Goal: Task Accomplishment & Management: Use online tool/utility

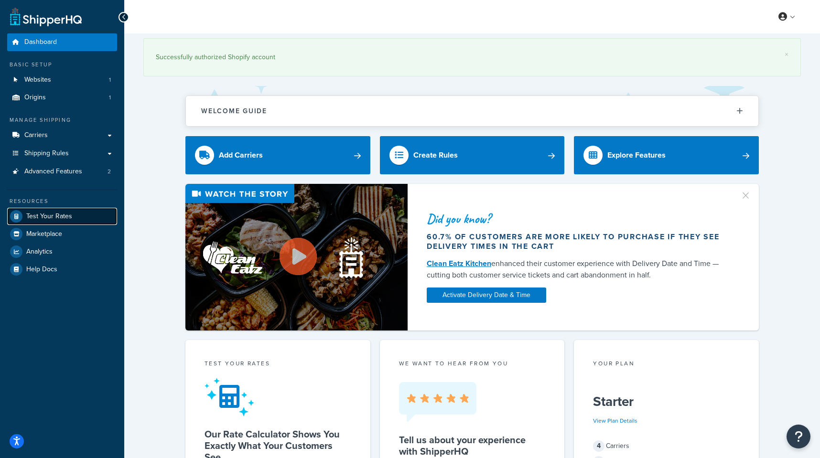
click at [22, 217] on icon at bounding box center [16, 216] width 12 height 12
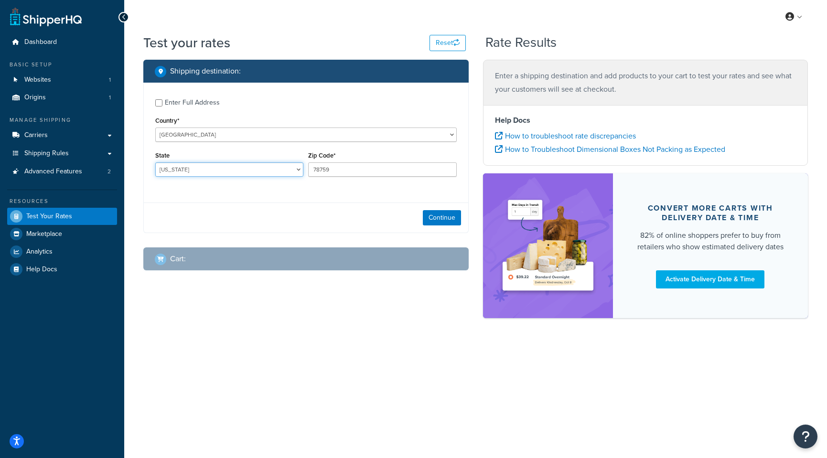
click at [237, 174] on select "[US_STATE] [US_STATE] [US_STATE] [US_STATE] [US_STATE] Armed Forces Americas Ar…" at bounding box center [229, 169] width 148 height 14
select select "NY"
click at [155, 162] on select "[US_STATE] [US_STATE] [US_STATE] [US_STATE] [US_STATE] Armed Forces Americas Ar…" at bounding box center [229, 169] width 148 height 14
drag, startPoint x: 342, startPoint y: 168, endPoint x: 216, endPoint y: 153, distance: 126.6
click at [216, 153] on div "State [US_STATE] [US_STATE] [US_STATE] [US_STATE] [US_STATE] Armed Forces Ameri…" at bounding box center [306, 166] width 306 height 35
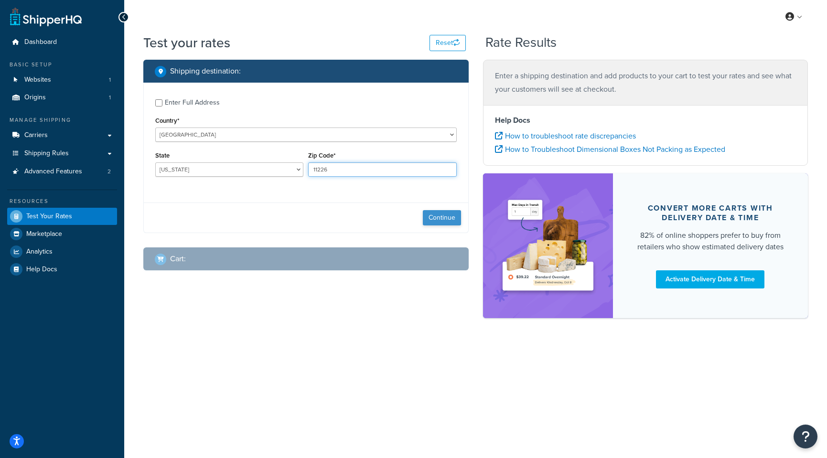
type input "11226"
click at [443, 217] on button "Continue" at bounding box center [442, 217] width 38 height 15
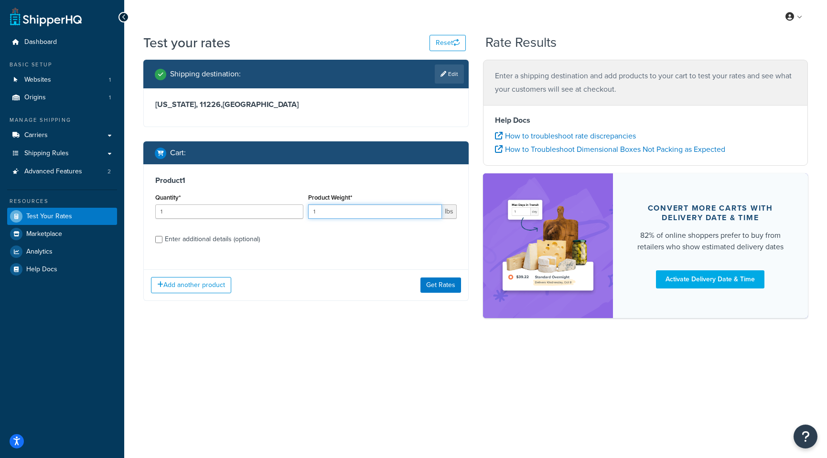
click at [365, 216] on input "1" at bounding box center [374, 212] width 133 height 14
drag, startPoint x: 290, startPoint y: 207, endPoint x: 257, endPoint y: 205, distance: 33.0
click at [269, 206] on div "Quantity* 1 Product Weight* 1 lbs" at bounding box center [306, 208] width 306 height 35
type input "2"
click at [442, 281] on button "Get Rates" at bounding box center [441, 285] width 41 height 15
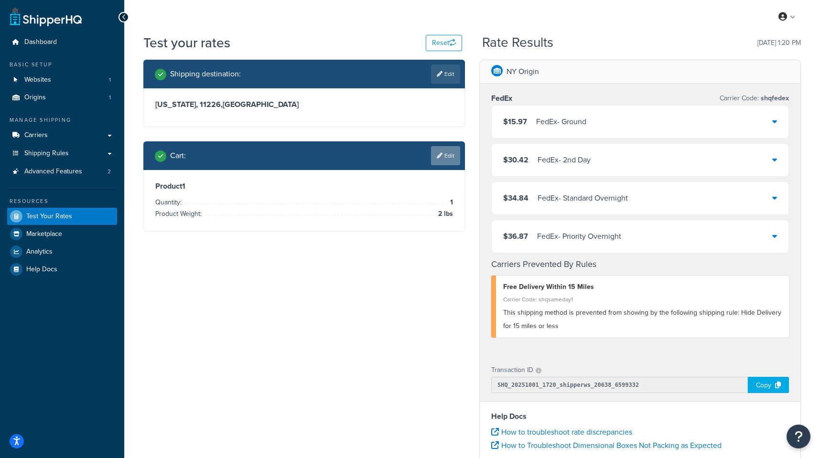
click at [442, 157] on link "Edit" at bounding box center [445, 155] width 29 height 19
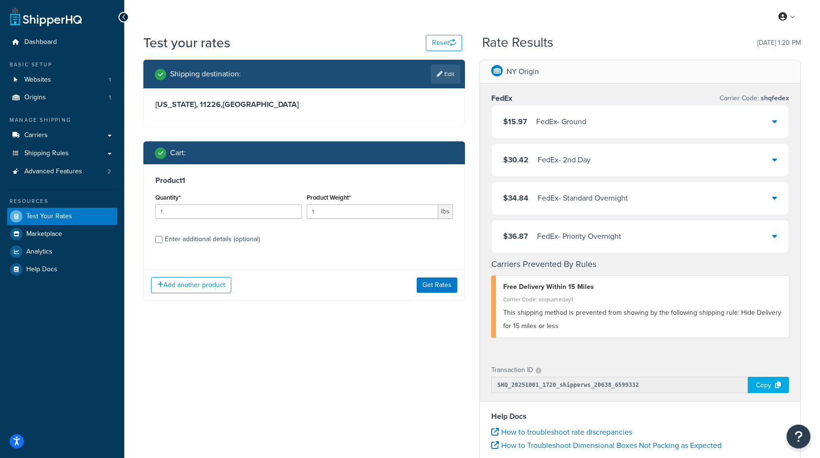
click at [190, 241] on div "Enter additional details (optional)" at bounding box center [212, 239] width 95 height 13
click at [162, 241] on input "Enter additional details (optional)" at bounding box center [158, 239] width 7 height 7
checkbox input "true"
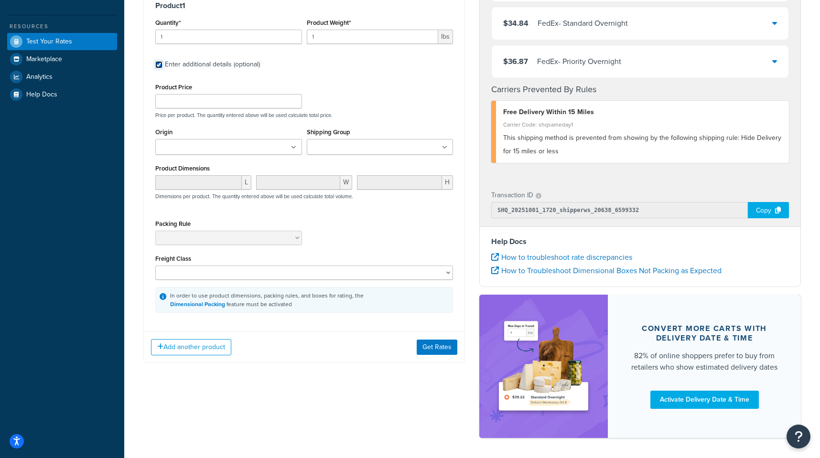
scroll to position [160, 0]
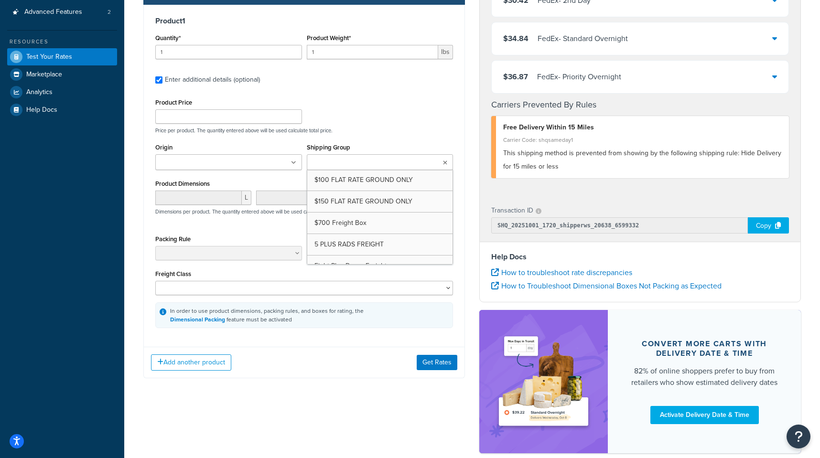
click at [446, 159] on ul at bounding box center [380, 162] width 147 height 16
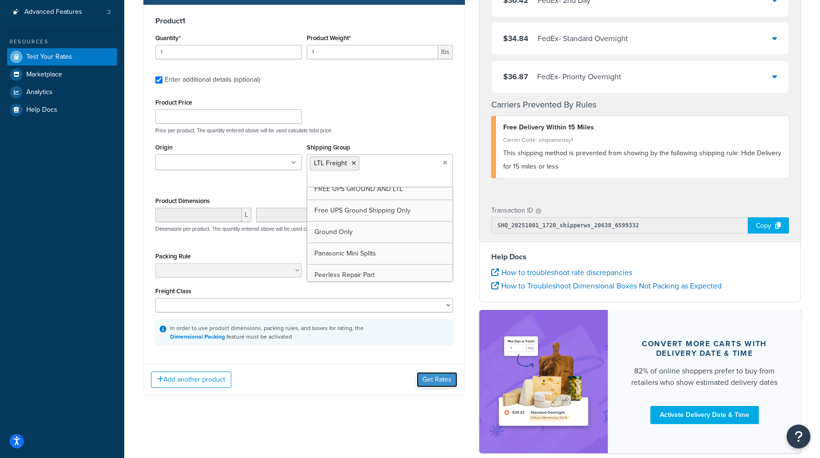
click at [443, 372] on button "Get Rates" at bounding box center [437, 379] width 41 height 15
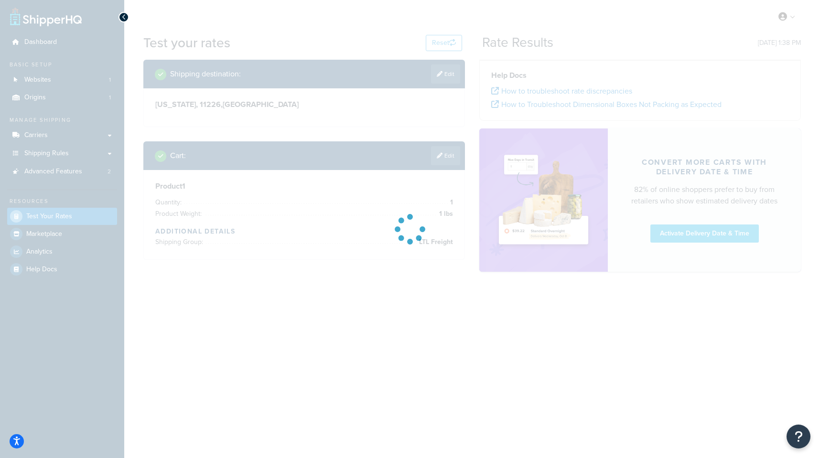
scroll to position [0, 0]
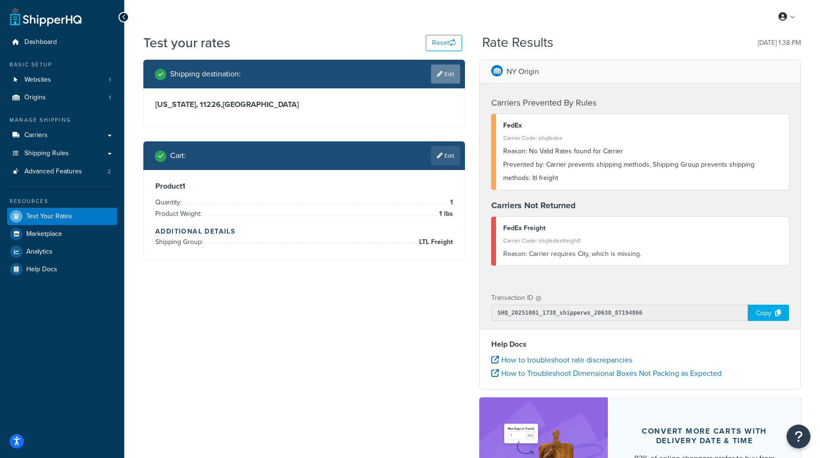
click at [455, 73] on link "Edit" at bounding box center [445, 74] width 29 height 19
select select "NY"
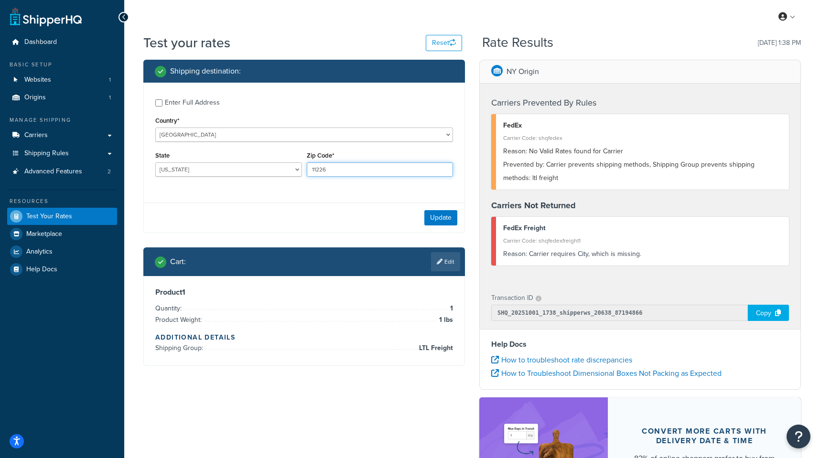
drag, startPoint x: 340, startPoint y: 173, endPoint x: 247, endPoint y: 173, distance: 93.2
click at [247, 173] on div "State [US_STATE] [US_STATE] [US_STATE] [US_STATE] [US_STATE] Armed Forces Ameri…" at bounding box center [304, 166] width 302 height 35
type input "1"
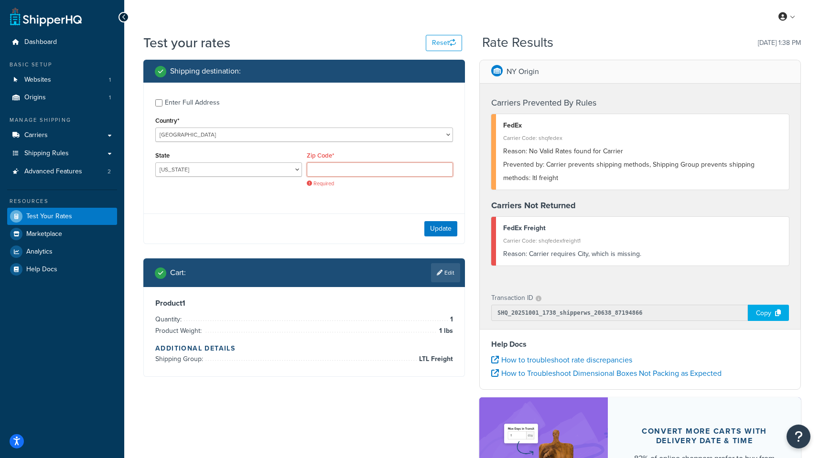
click at [328, 169] on input "Zip Code*" at bounding box center [380, 169] width 147 height 14
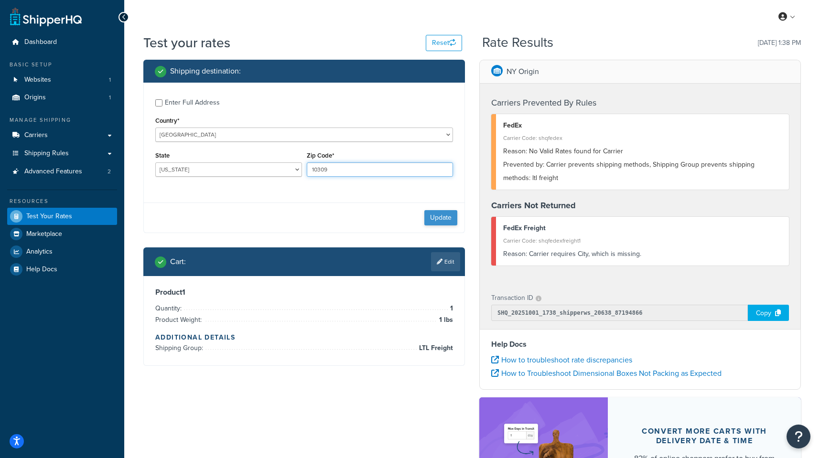
type input "10309"
click at [442, 211] on button "Update" at bounding box center [440, 217] width 33 height 15
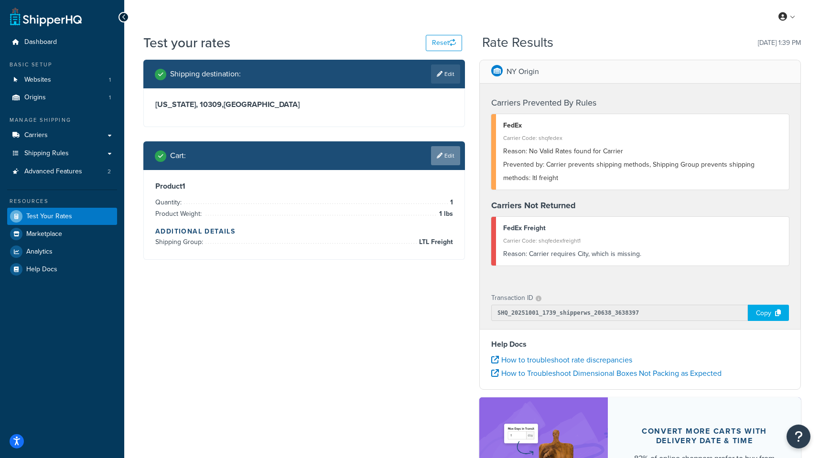
click at [449, 153] on link "Edit" at bounding box center [445, 155] width 29 height 19
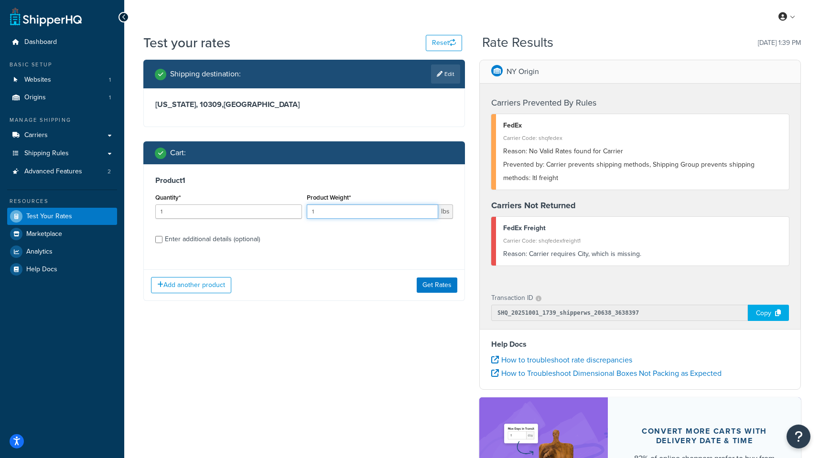
drag, startPoint x: 324, startPoint y: 215, endPoint x: 292, endPoint y: 209, distance: 33.6
click at [292, 209] on div "Quantity* 1 Product Weight* 1 lbs" at bounding box center [304, 208] width 302 height 35
drag, startPoint x: 316, startPoint y: 210, endPoint x: 342, endPoint y: 215, distance: 25.8
click at [342, 215] on input "231" at bounding box center [373, 212] width 132 height 14
type input "213"
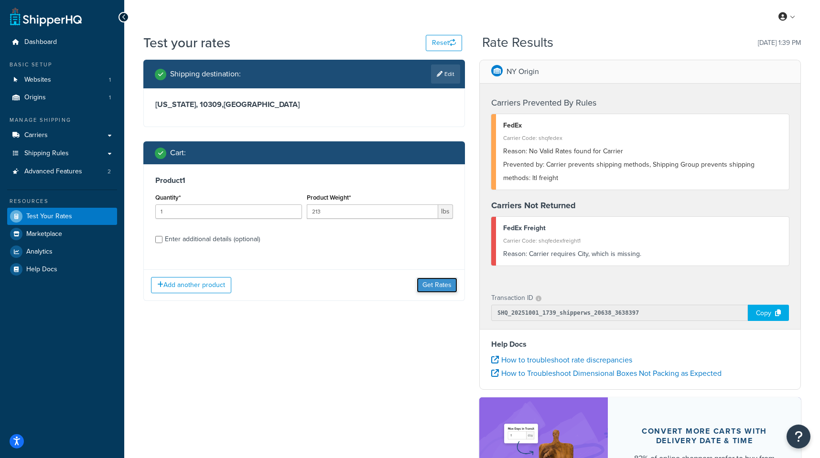
click at [431, 285] on button "Get Rates" at bounding box center [437, 285] width 41 height 15
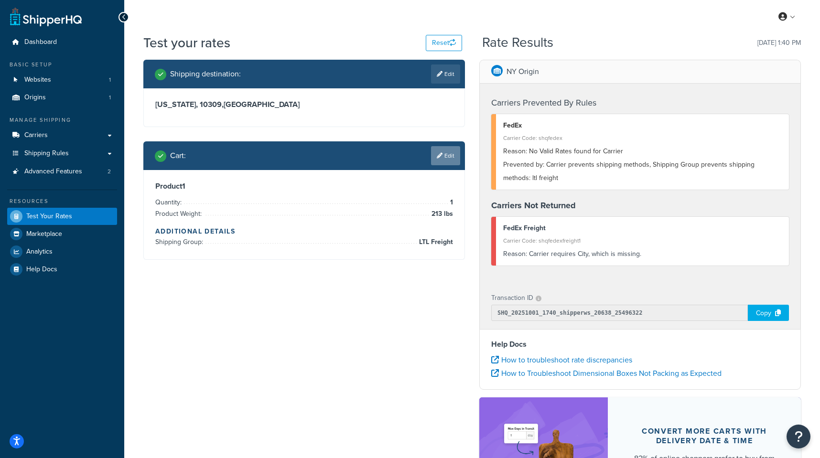
click at [447, 154] on link "Edit" at bounding box center [445, 155] width 29 height 19
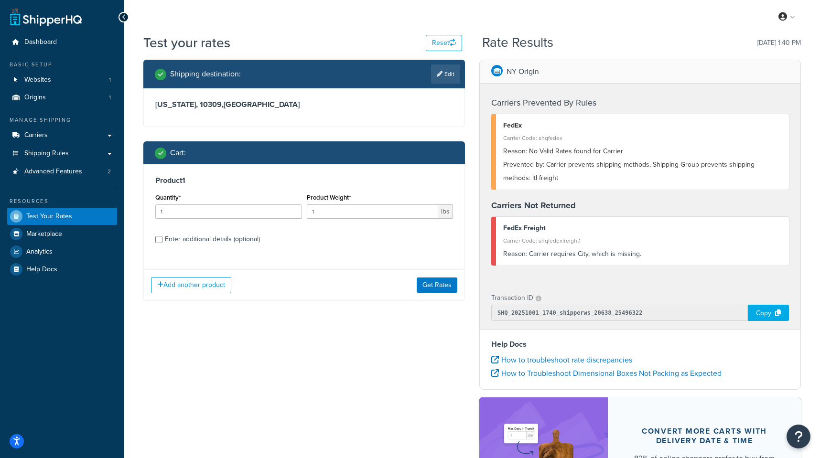
drag, startPoint x: 316, startPoint y: 200, endPoint x: 317, endPoint y: 208, distance: 8.2
click at [316, 203] on div "Product Weight* 1 lbs" at bounding box center [380, 205] width 147 height 28
drag, startPoint x: 334, startPoint y: 213, endPoint x: 300, endPoint y: 214, distance: 34.0
click at [300, 214] on div "Quantity* 1 Product Weight* 1 lbs" at bounding box center [304, 208] width 302 height 35
type input "213"
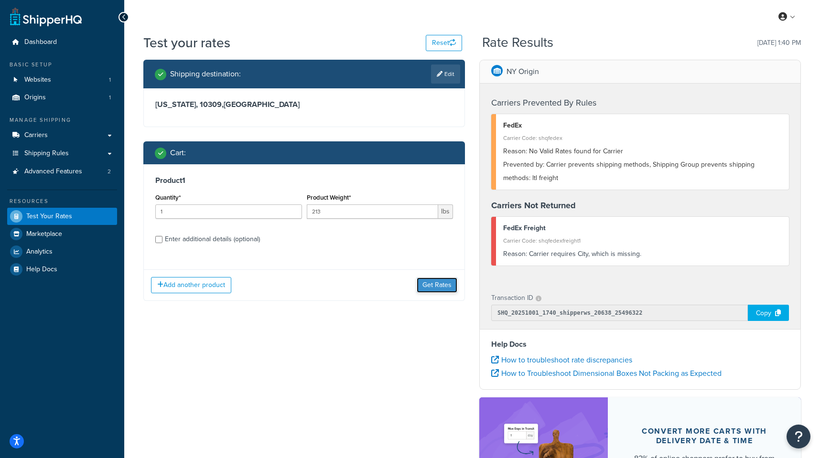
click at [427, 281] on button "Get Rates" at bounding box center [437, 285] width 41 height 15
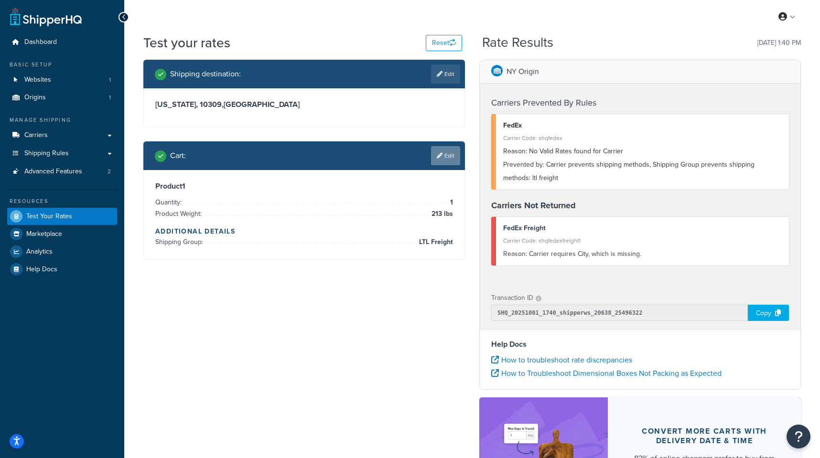
click at [446, 157] on link "Edit" at bounding box center [445, 155] width 29 height 19
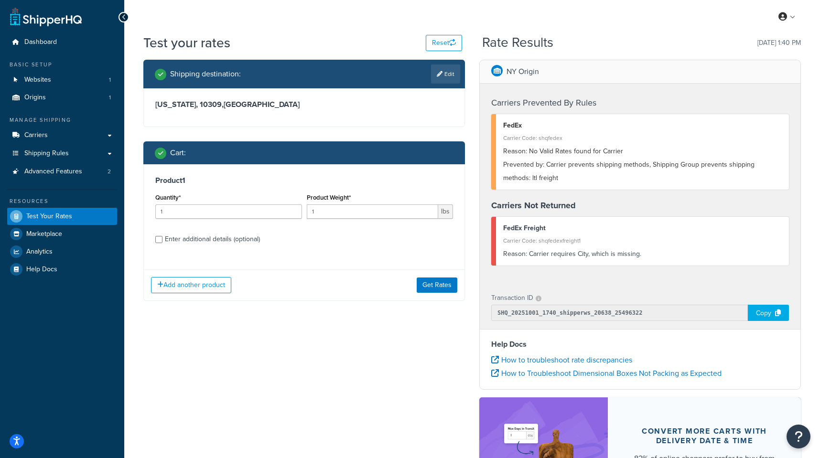
click at [194, 239] on div "Enter additional details (optional)" at bounding box center [212, 239] width 95 height 13
click at [162, 239] on input "Enter additional details (optional)" at bounding box center [158, 239] width 7 height 7
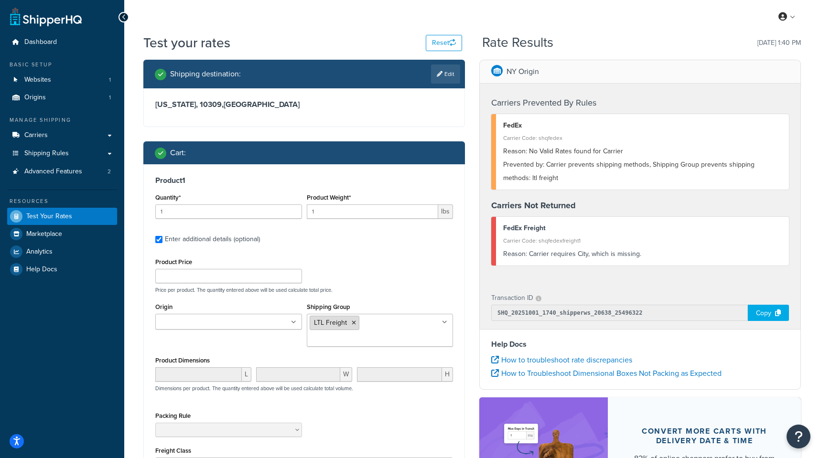
click at [352, 325] on icon at bounding box center [354, 323] width 4 height 6
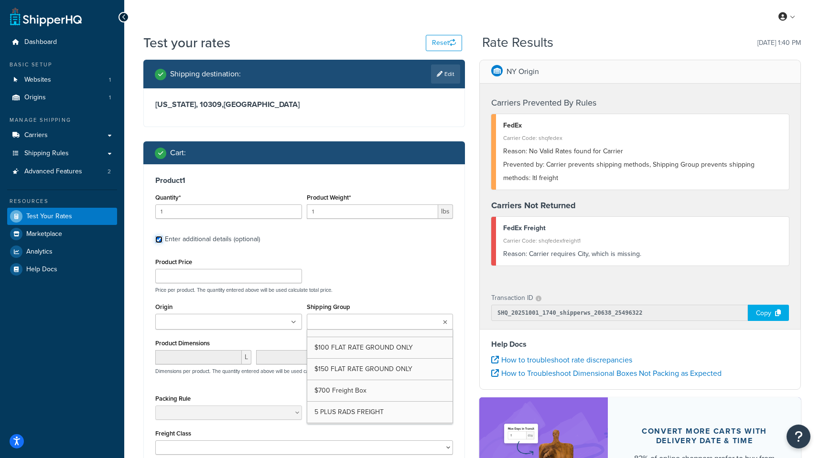
click at [159, 239] on input "Enter additional details (optional)" at bounding box center [158, 239] width 7 height 7
checkbox input "false"
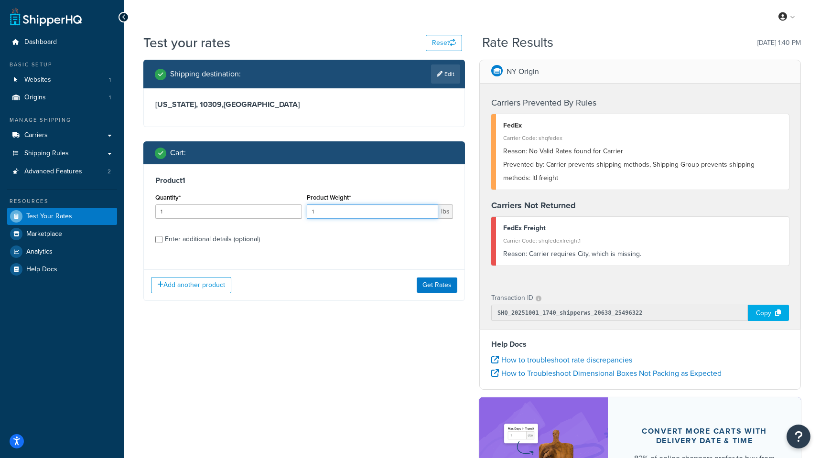
drag, startPoint x: 320, startPoint y: 212, endPoint x: 297, endPoint y: 211, distance: 22.9
click at [297, 211] on div "Quantity* 1 Product Weight* 1 lbs" at bounding box center [304, 208] width 302 height 35
type input "213"
click at [449, 278] on div "Add another product Get Rates" at bounding box center [304, 285] width 321 height 31
click at [449, 278] on button "Get Rates" at bounding box center [437, 285] width 41 height 15
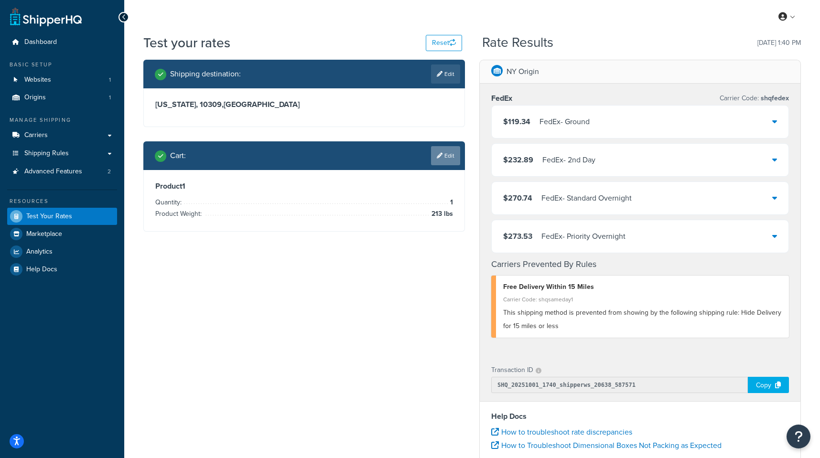
click at [433, 154] on link "Edit" at bounding box center [445, 155] width 29 height 19
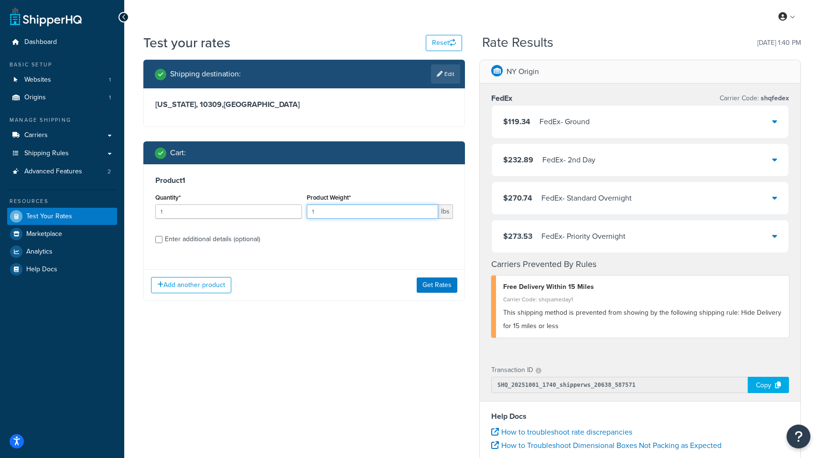
drag, startPoint x: 313, startPoint y: 209, endPoint x: 337, endPoint y: 223, distance: 27.2
click at [336, 224] on div "Product Weight* 1 lbs" at bounding box center [379, 208] width 151 height 35
type input "213"
click at [432, 287] on button "Get Rates" at bounding box center [437, 285] width 41 height 15
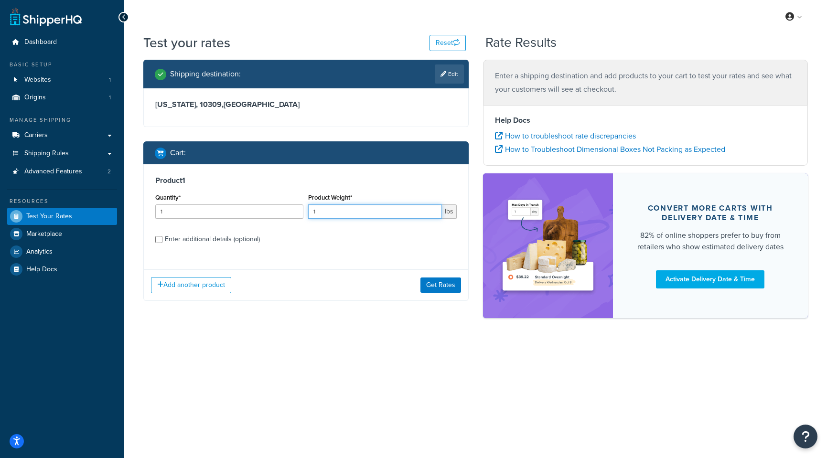
drag, startPoint x: 329, startPoint y: 211, endPoint x: 264, endPoint y: 215, distance: 65.1
click at [264, 215] on div "Quantity* 1 Product Weight* 1 lbs" at bounding box center [306, 208] width 306 height 35
type input "213"
click at [433, 286] on button "Get Rates" at bounding box center [441, 285] width 41 height 15
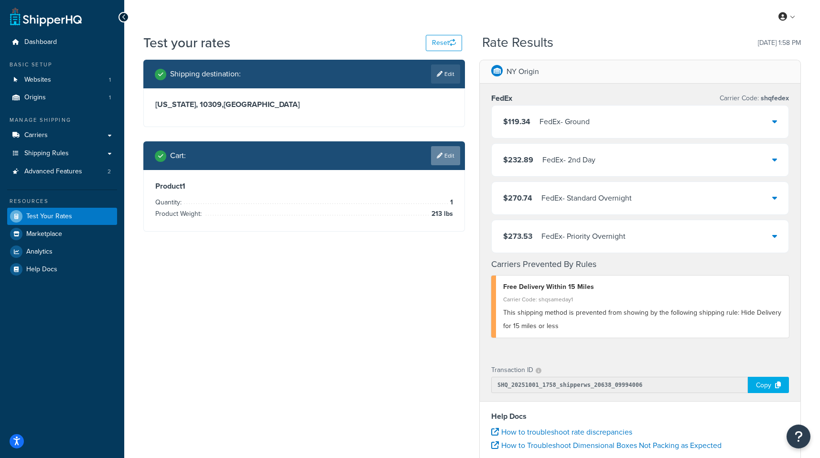
click at [446, 155] on link "Edit" at bounding box center [445, 155] width 29 height 19
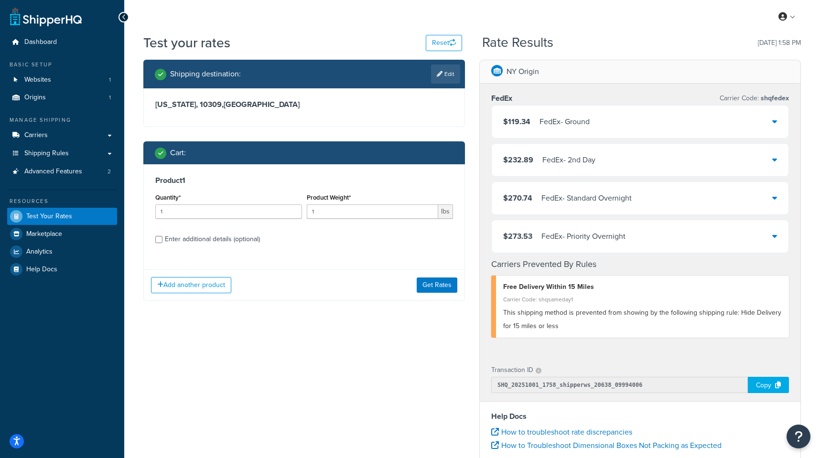
click at [238, 239] on div "Enter additional details (optional)" at bounding box center [212, 239] width 95 height 13
click at [162, 239] on input "Enter additional details (optional)" at bounding box center [158, 239] width 7 height 7
checkbox input "true"
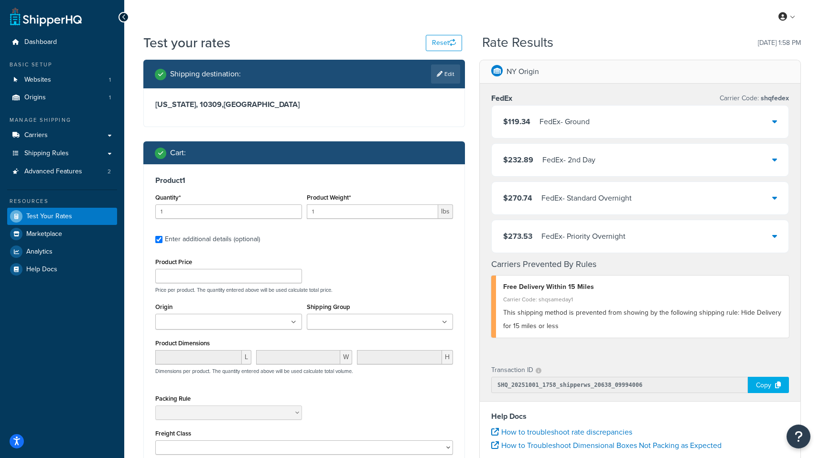
click at [448, 326] on ul at bounding box center [380, 322] width 147 height 16
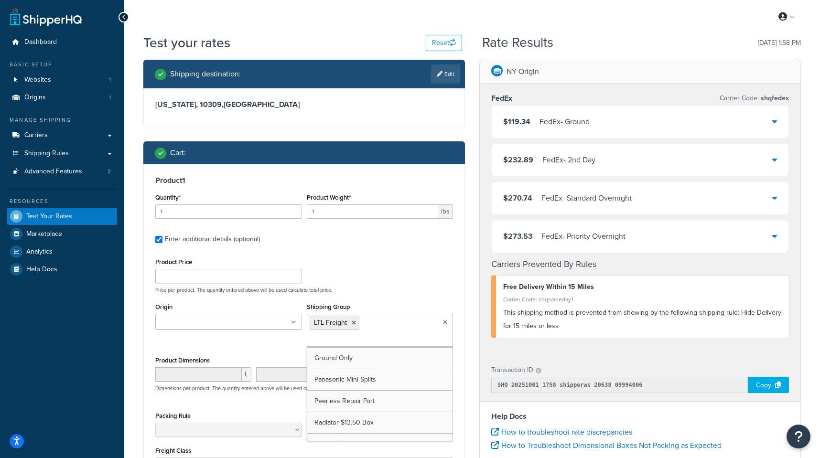
scroll to position [162, 0]
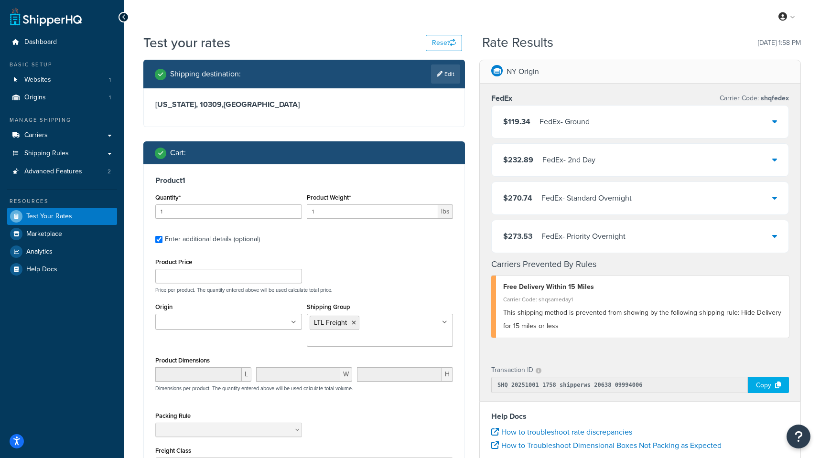
click at [462, 291] on div "Product 1 Quantity* 1 Product Weight* 1 lbs Enter additional details (optional)…" at bounding box center [304, 340] width 321 height 352
drag, startPoint x: 383, startPoint y: 223, endPoint x: 365, endPoint y: 221, distance: 18.7
click at [365, 221] on div "Product Weight* 1 lbs" at bounding box center [379, 208] width 151 height 35
click at [346, 213] on input "1" at bounding box center [373, 212] width 132 height 14
type input "213"
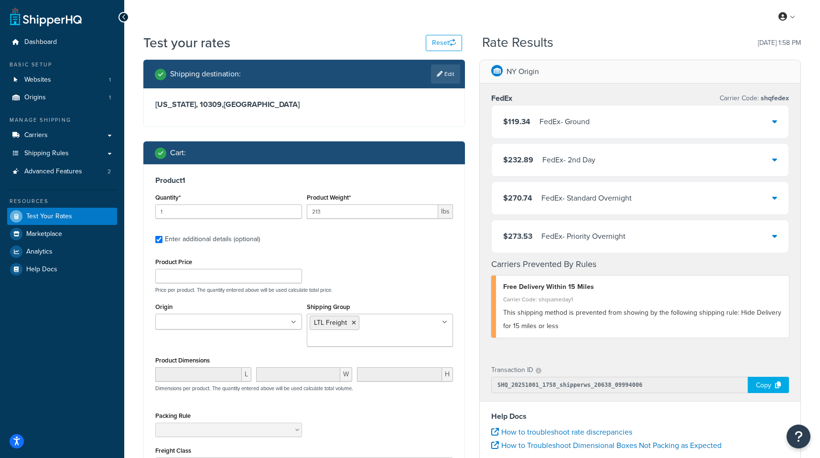
click at [387, 269] on div "Product Price Price per product. The quantity entered above will be used calcul…" at bounding box center [304, 275] width 302 height 38
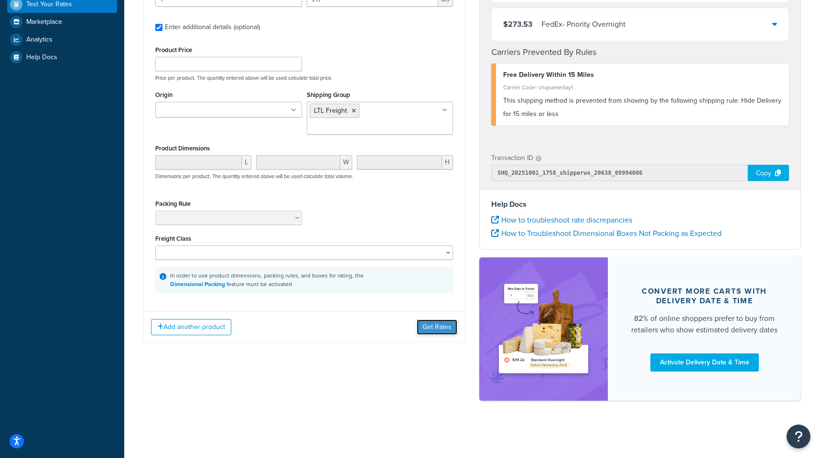
click at [450, 320] on button "Get Rates" at bounding box center [437, 327] width 41 height 15
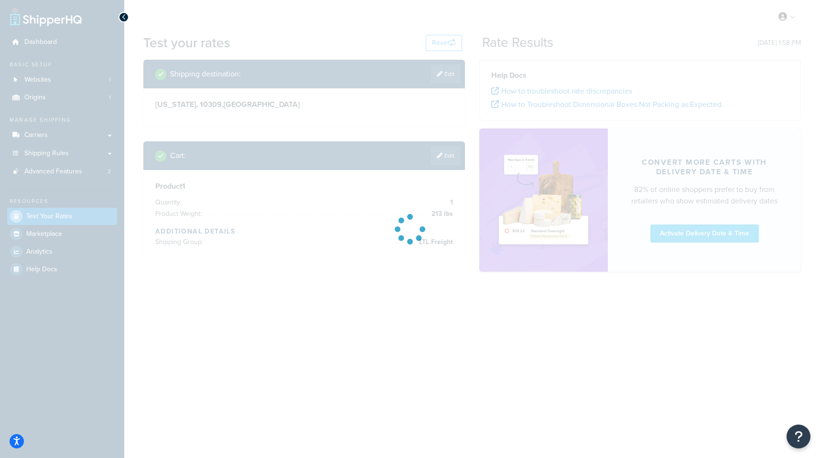
scroll to position [0, 0]
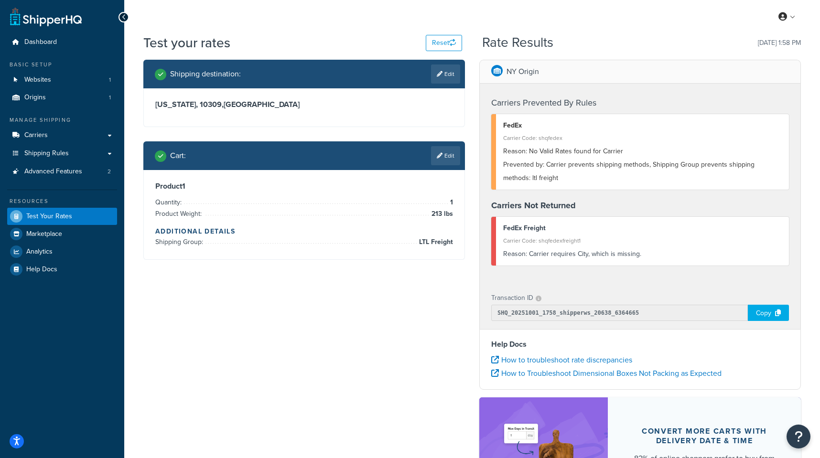
click at [451, 75] on link "Edit" at bounding box center [445, 74] width 29 height 19
select select "NY"
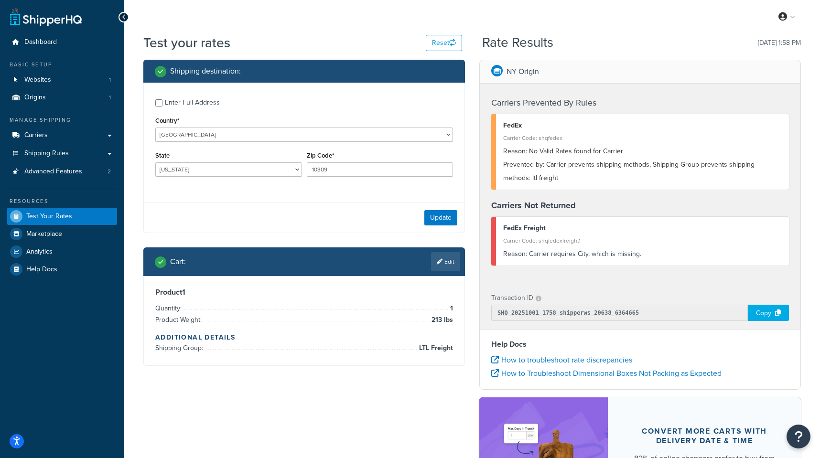
click at [165, 101] on div "Enter Full Address" at bounding box center [192, 102] width 55 height 13
click at [162, 101] on input "Enter Full Address" at bounding box center [158, 102] width 7 height 7
checkbox input "true"
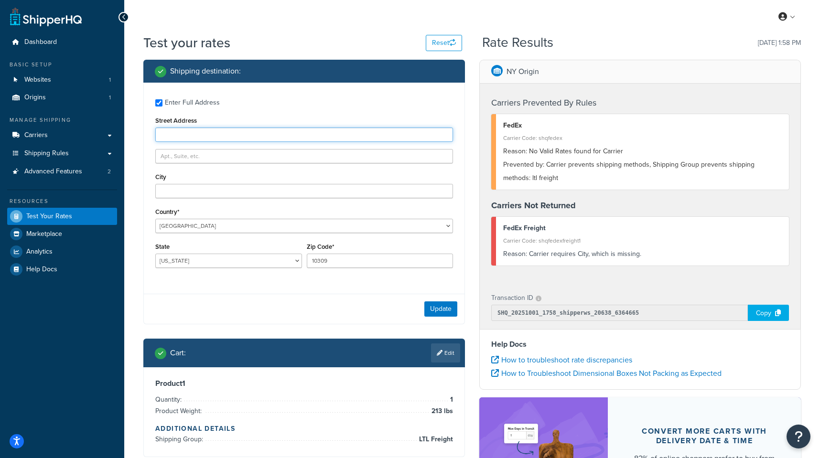
click at [190, 136] on input "Street Address" at bounding box center [304, 135] width 298 height 14
paste input "4700 ARTHUR KILL RD"
type input "4700 ARTHUR KILL RD"
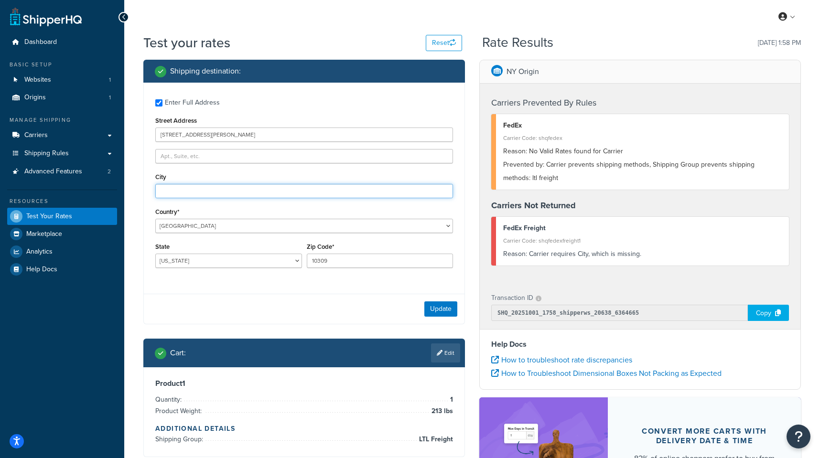
click at [185, 194] on input "City" at bounding box center [304, 191] width 298 height 14
type input "STATEN ISLAND"
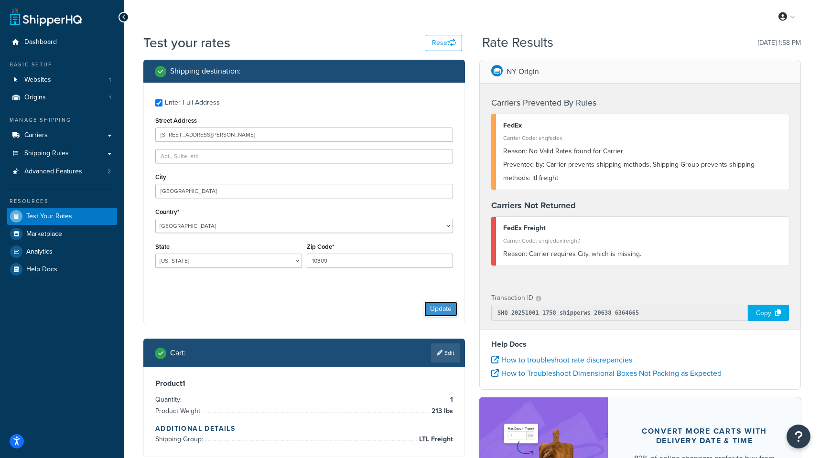
click at [430, 315] on button "Update" at bounding box center [440, 309] width 33 height 15
